Goal: Navigation & Orientation: Understand site structure

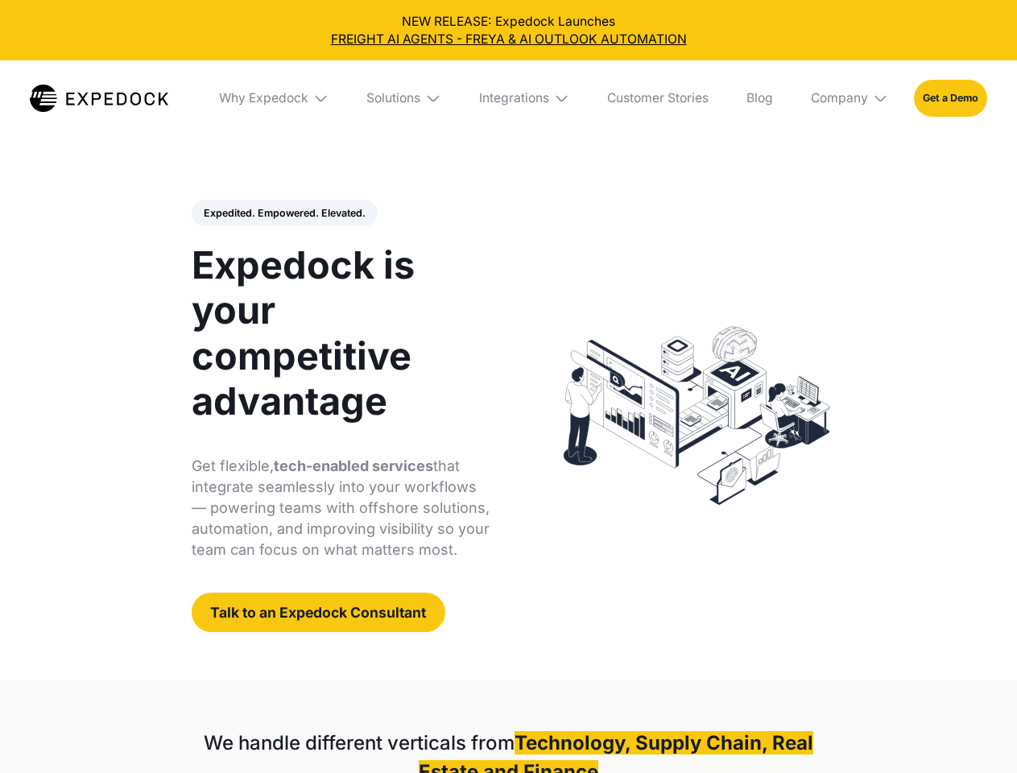
select select
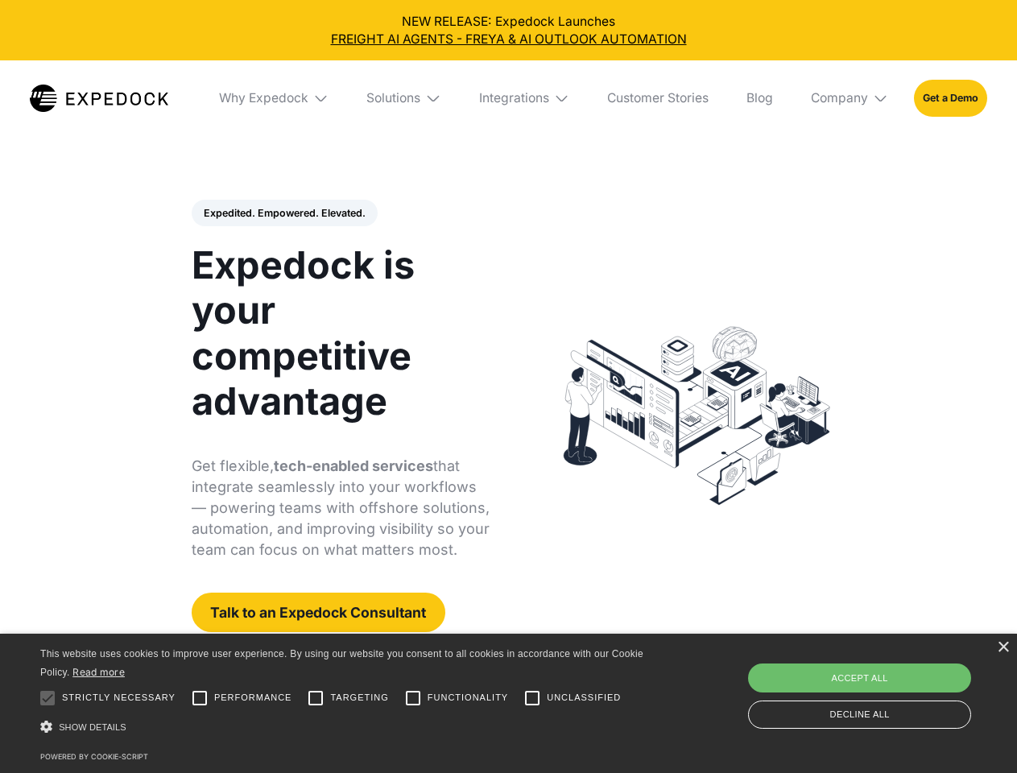
click at [508, 98] on div "Integrations" at bounding box center [514, 98] width 70 height 16
click at [275, 98] on div "Why Expedock" at bounding box center [249, 98] width 89 height 16
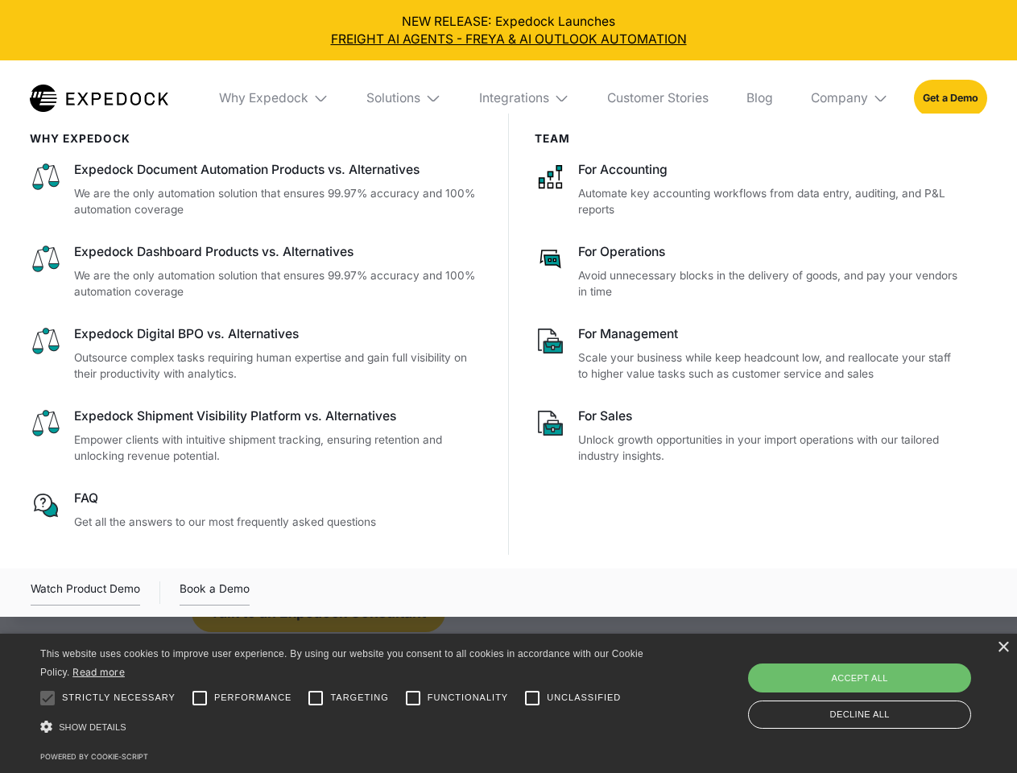
click at [405, 98] on div "Solutions" at bounding box center [393, 98] width 54 height 16
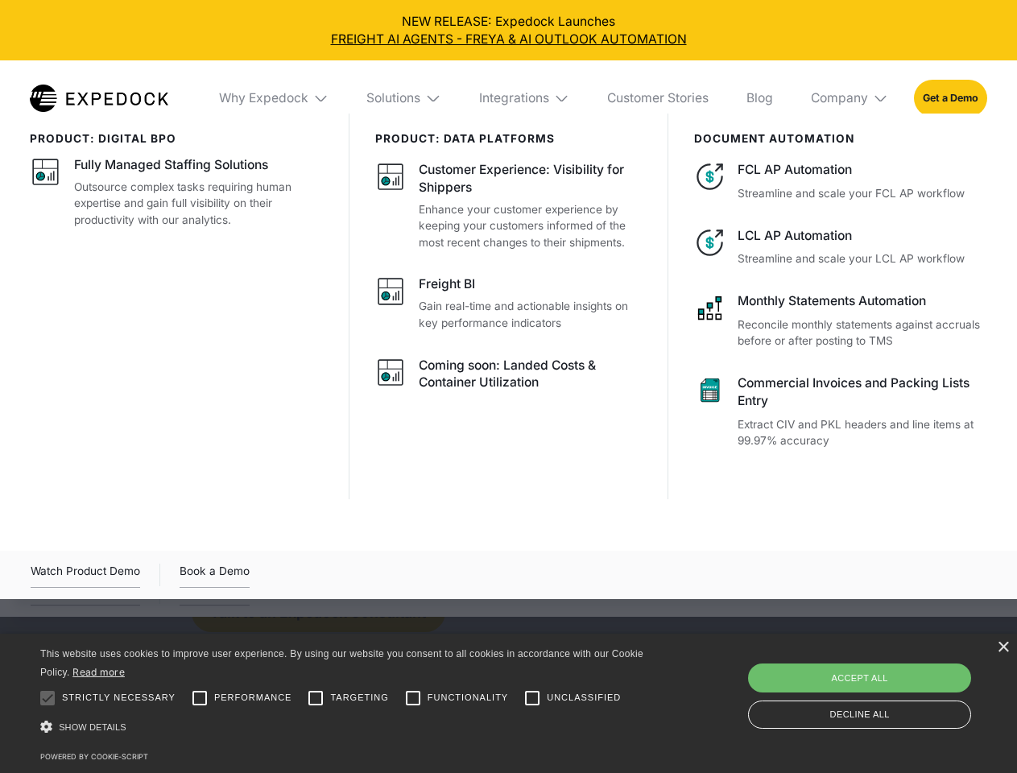
click at [525, 98] on div "Integrations" at bounding box center [514, 98] width 70 height 16
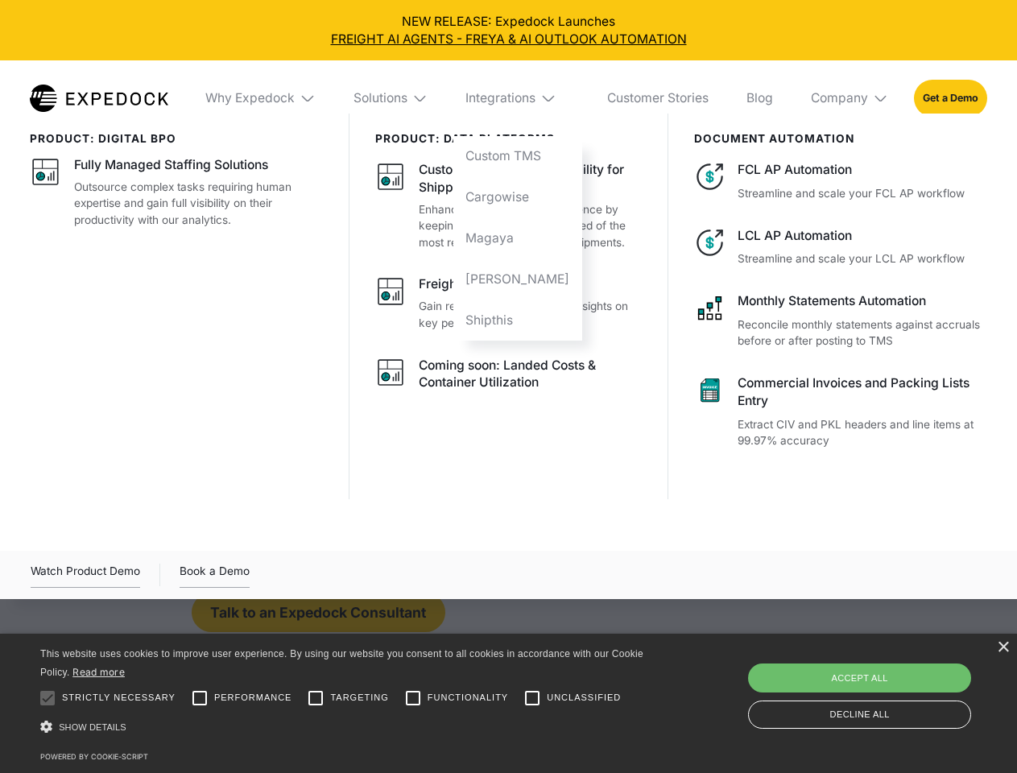
click at [851, 98] on div "Company" at bounding box center [839, 98] width 57 height 16
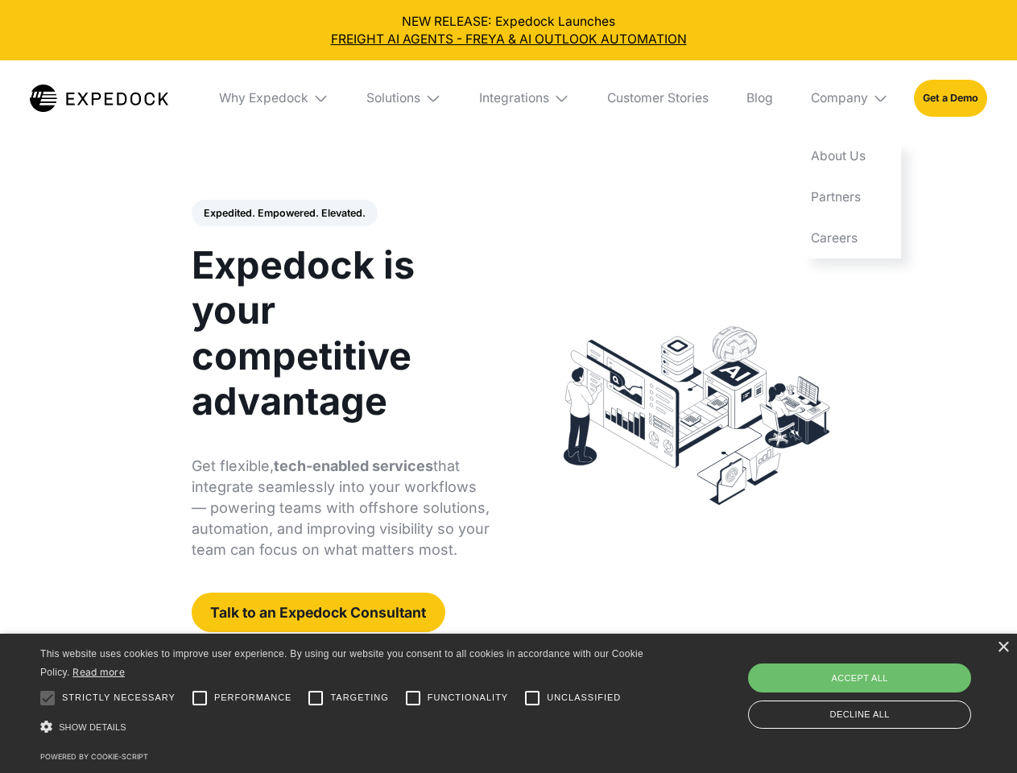
click at [284, 213] on div "Expedited. Empowered. Elevated. Automate Freight Document Extraction at 99.97% …" at bounding box center [341, 416] width 299 height 433
click at [48, 698] on div at bounding box center [47, 698] width 32 height 32
click at [200, 698] on input "Performance" at bounding box center [200, 698] width 32 height 32
checkbox input "true"
click at [316, 698] on input "Targeting" at bounding box center [316, 698] width 32 height 32
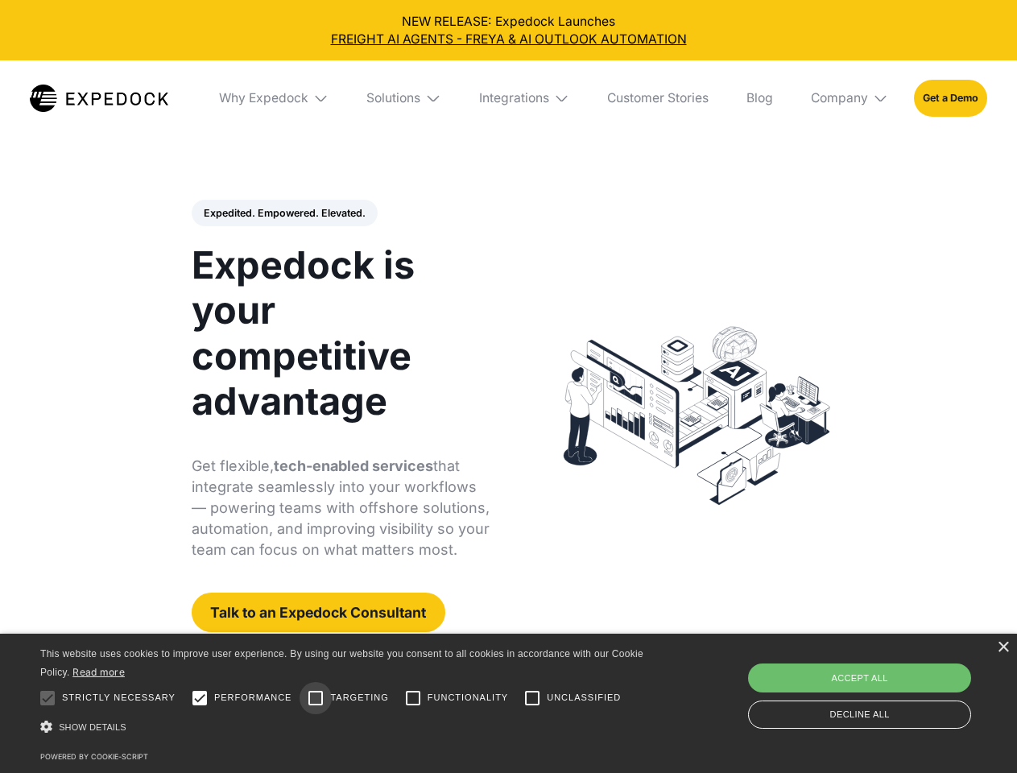
checkbox input "true"
click at [413, 698] on input "Functionality" at bounding box center [413, 698] width 32 height 32
checkbox input "true"
